Goal: Check status: Check status

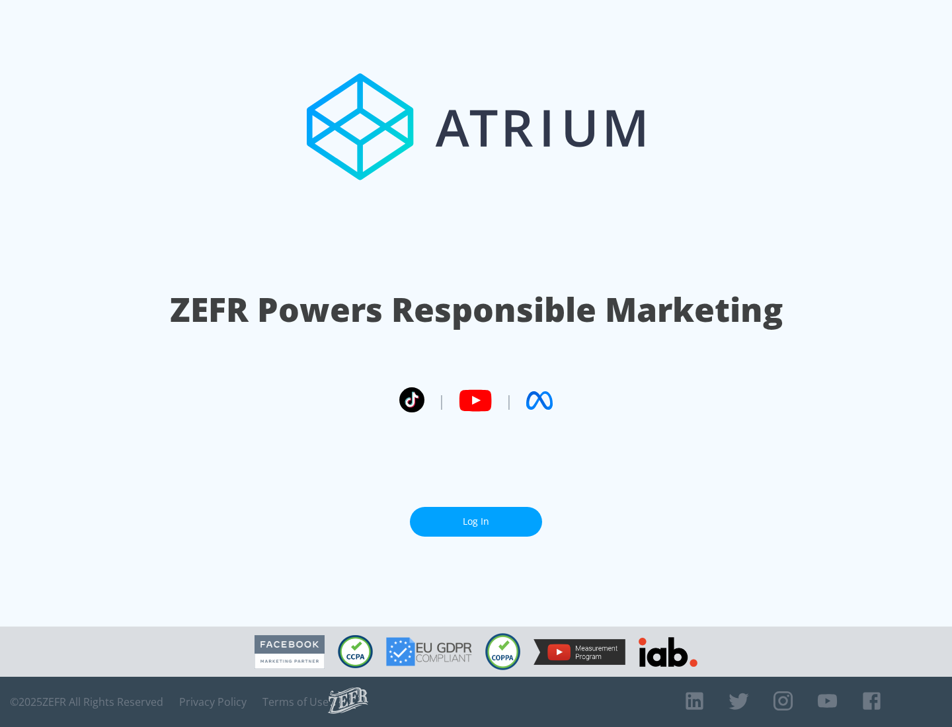
click at [476, 522] on link "Log In" at bounding box center [476, 522] width 132 height 30
